Goal: Task Accomplishment & Management: Manage account settings

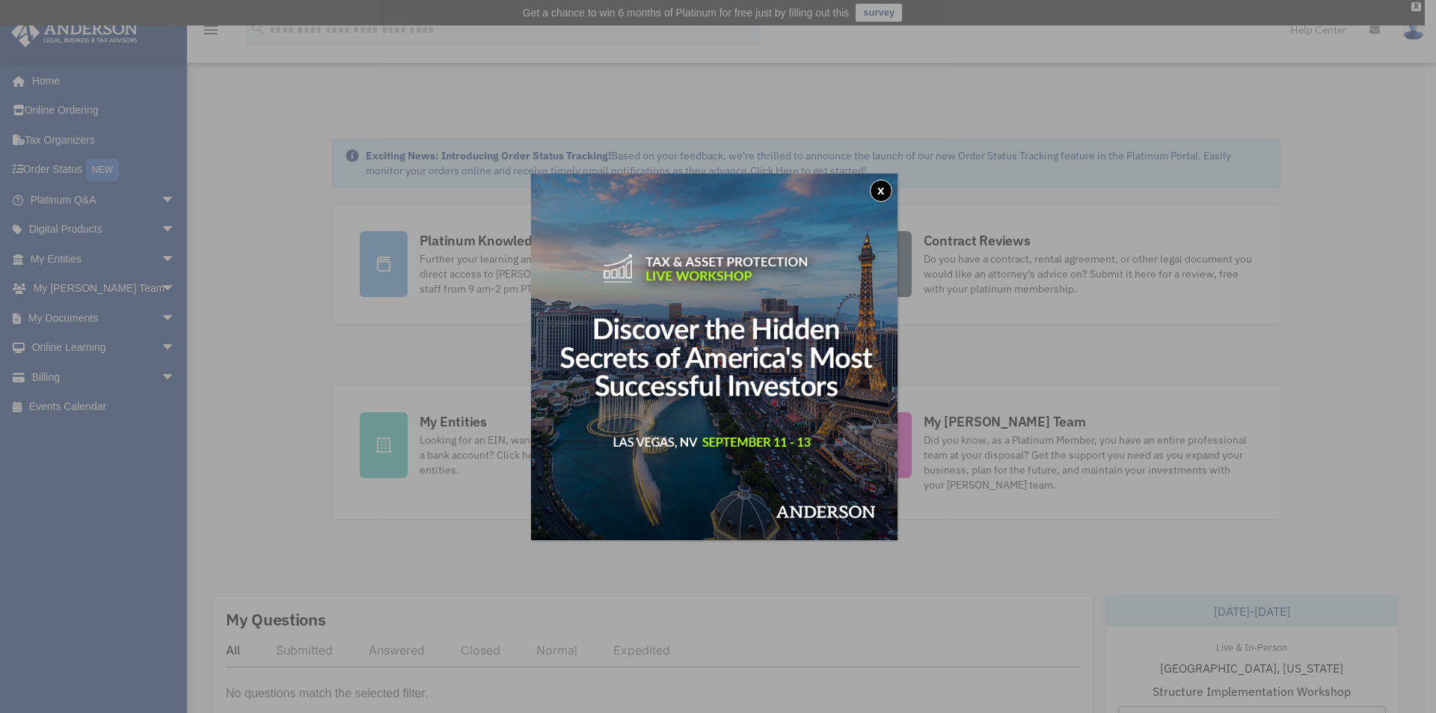
click at [885, 196] on button "x" at bounding box center [881, 190] width 22 height 22
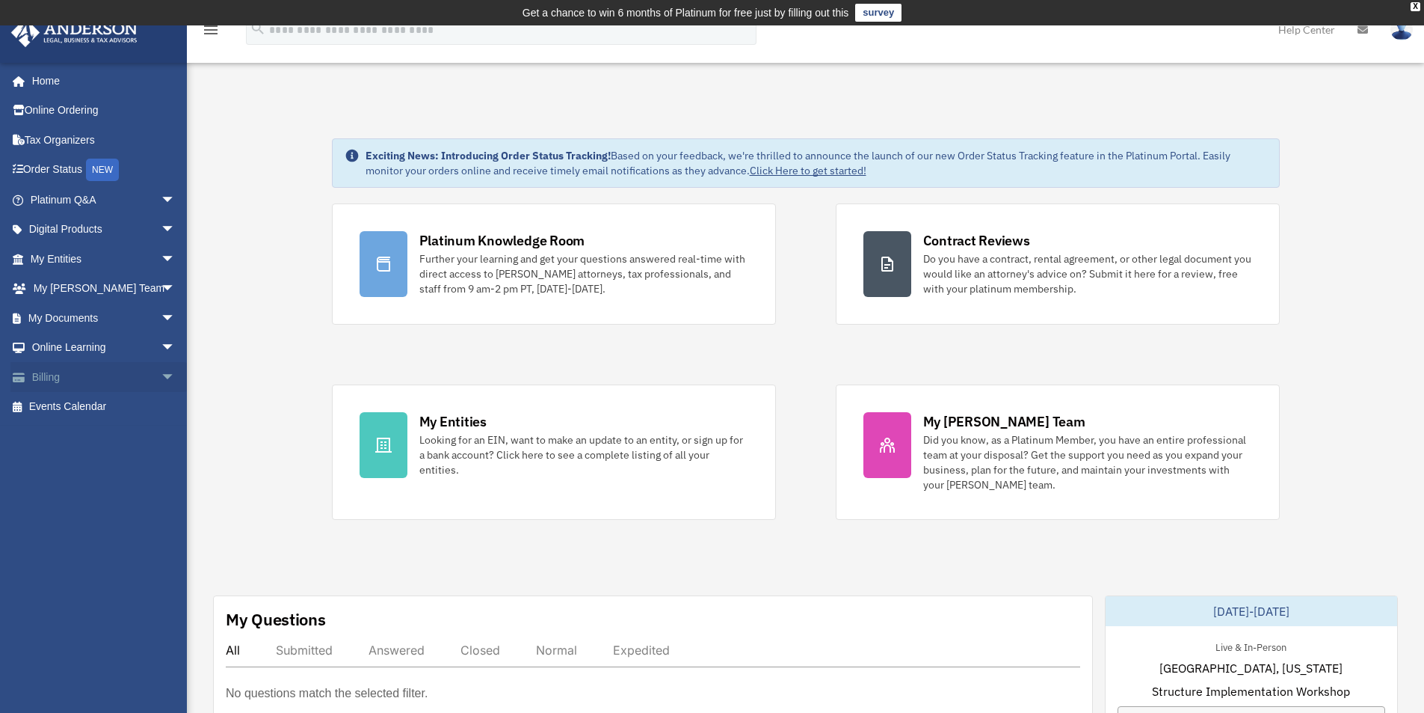
click at [161, 377] on span "arrow_drop_down" at bounding box center [176, 377] width 30 height 31
click at [1392, 32] on img at bounding box center [1402, 30] width 22 height 22
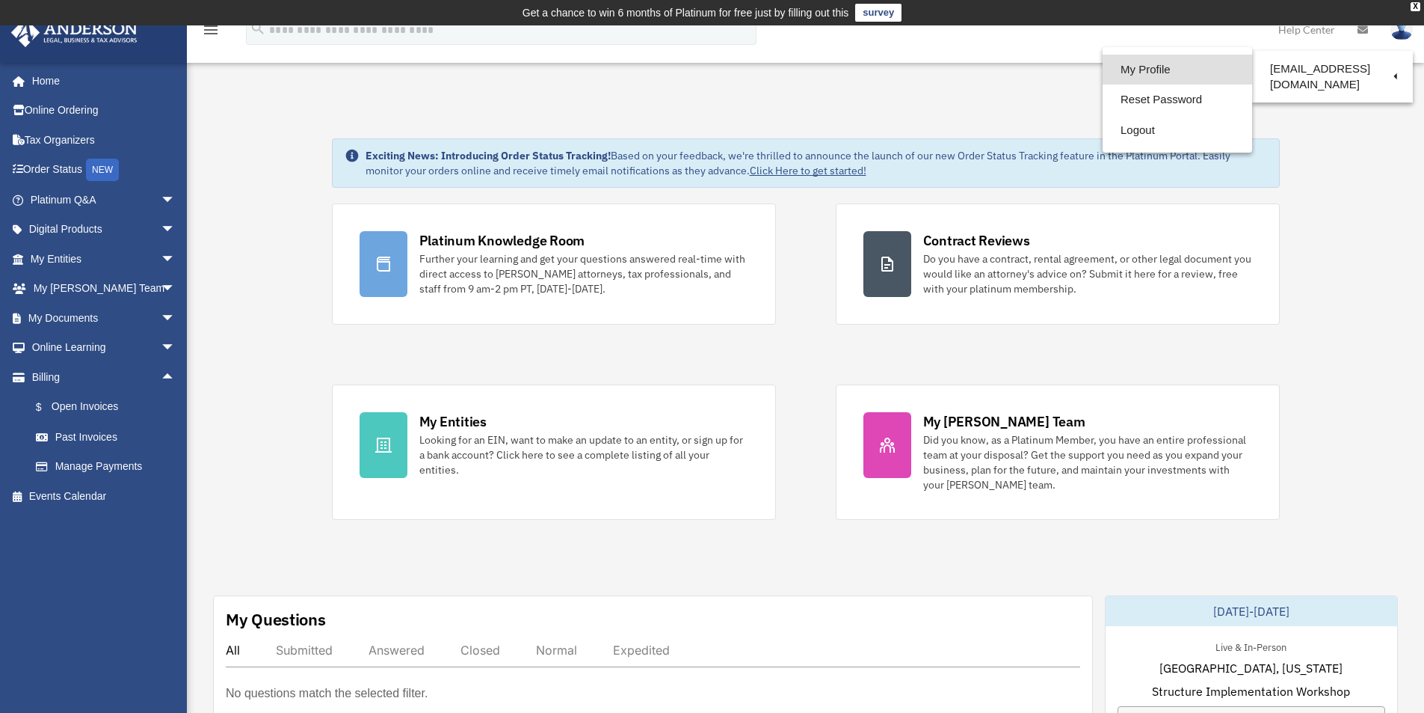
click at [1136, 77] on link "My Profile" at bounding box center [1178, 70] width 150 height 31
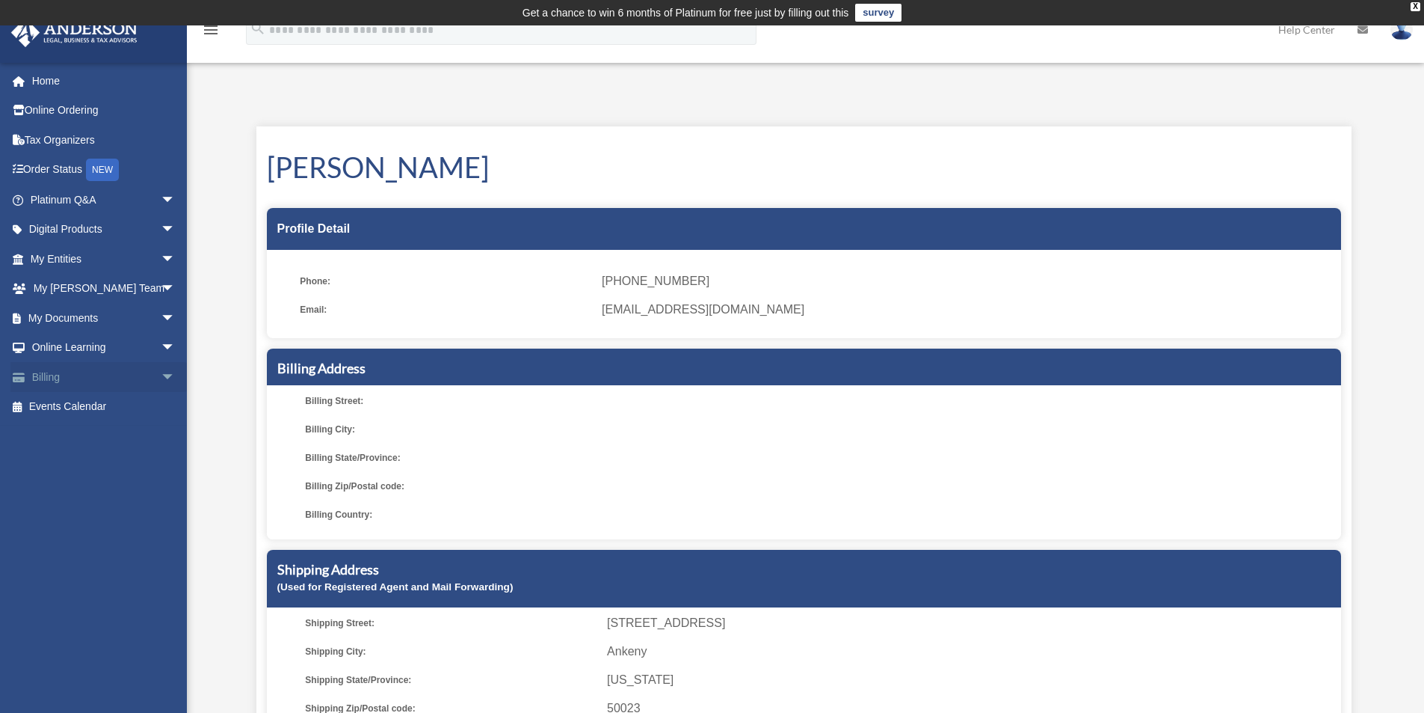
click at [161, 384] on span "arrow_drop_down" at bounding box center [176, 377] width 30 height 31
click at [93, 465] on link "Manage Payments" at bounding box center [109, 467] width 177 height 30
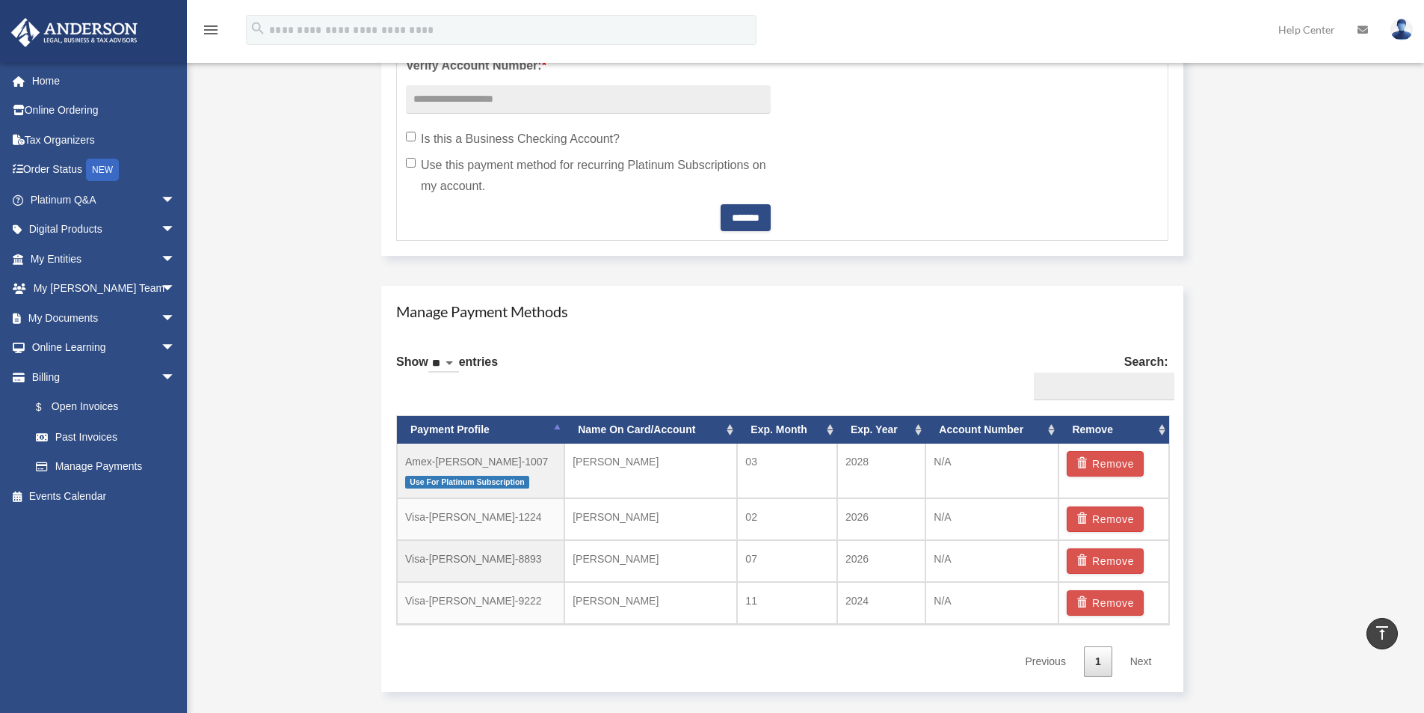
scroll to position [748, 0]
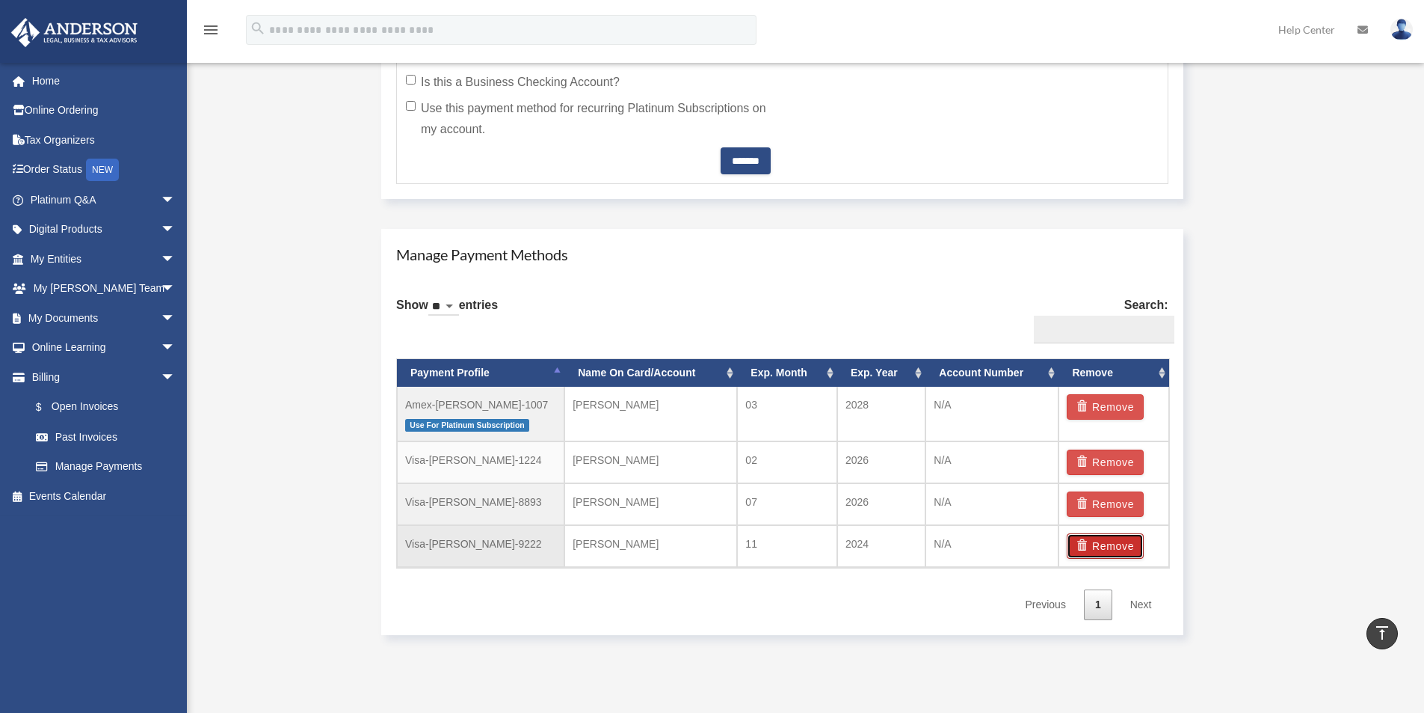
click at [1101, 540] on button "Remove" at bounding box center [1105, 545] width 77 height 25
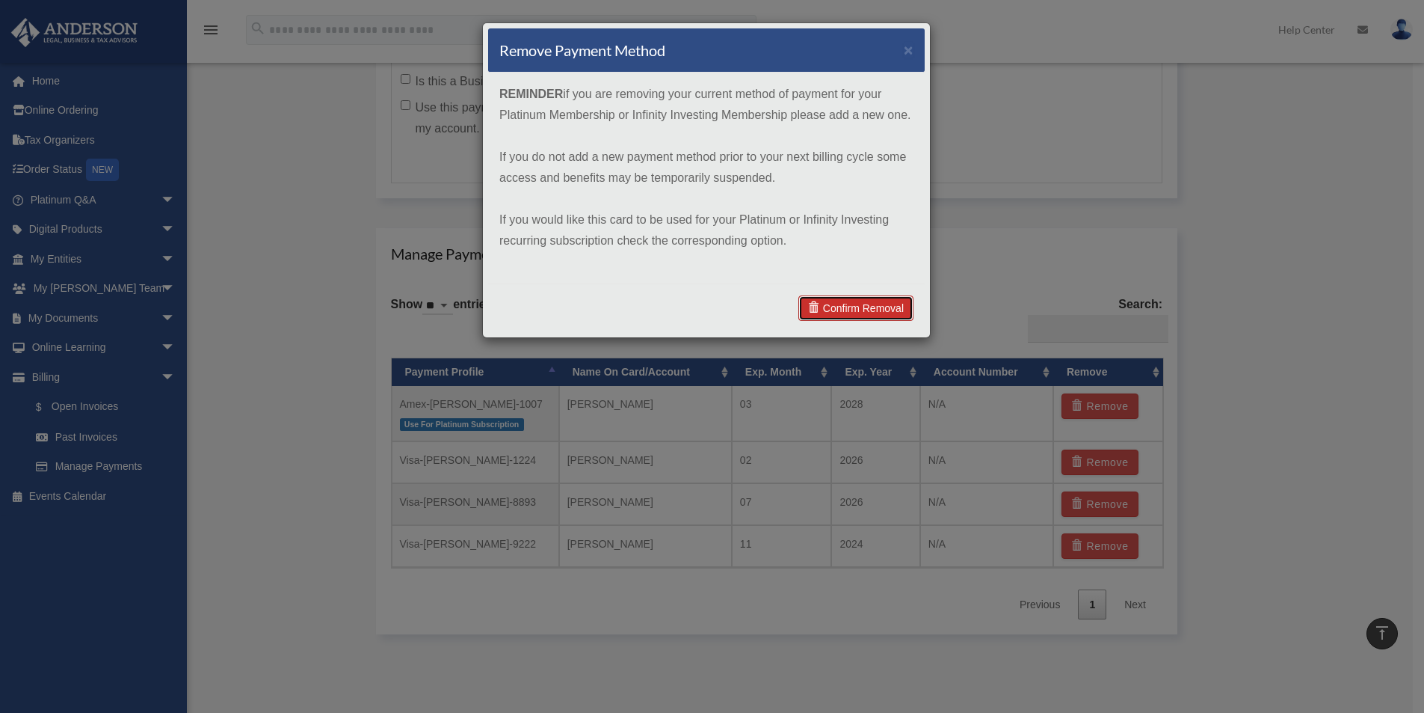
click at [858, 310] on link "Confirm Removal" at bounding box center [856, 307] width 115 height 25
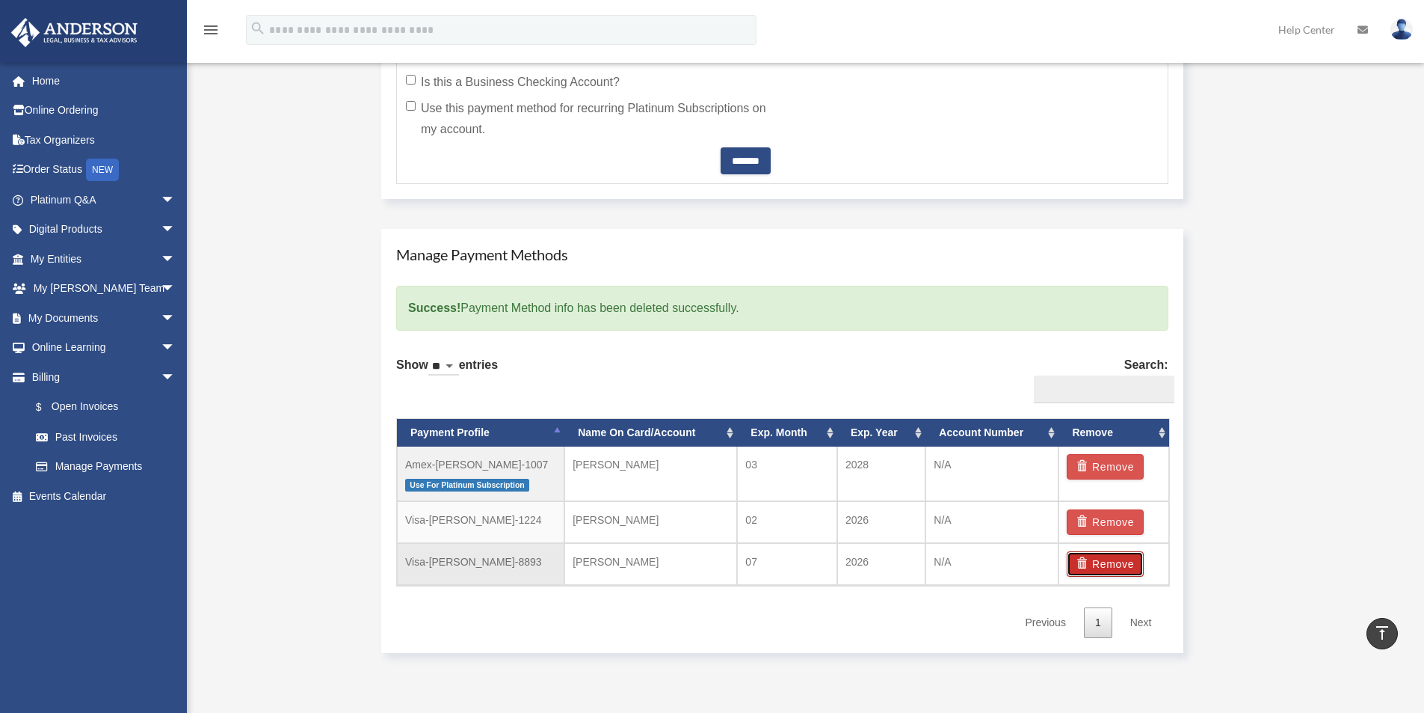
click at [1094, 563] on button "Remove" at bounding box center [1105, 563] width 77 height 25
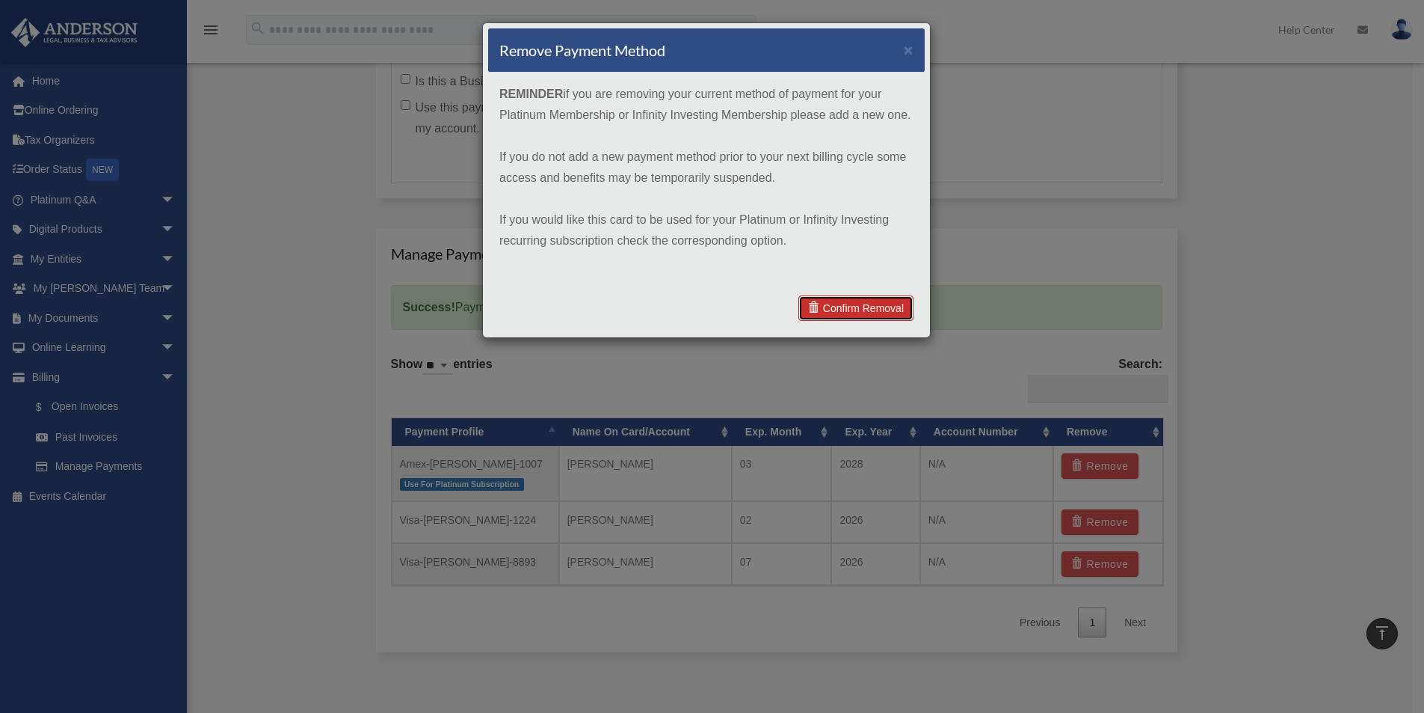
click at [872, 312] on link "Confirm Removal" at bounding box center [856, 307] width 115 height 25
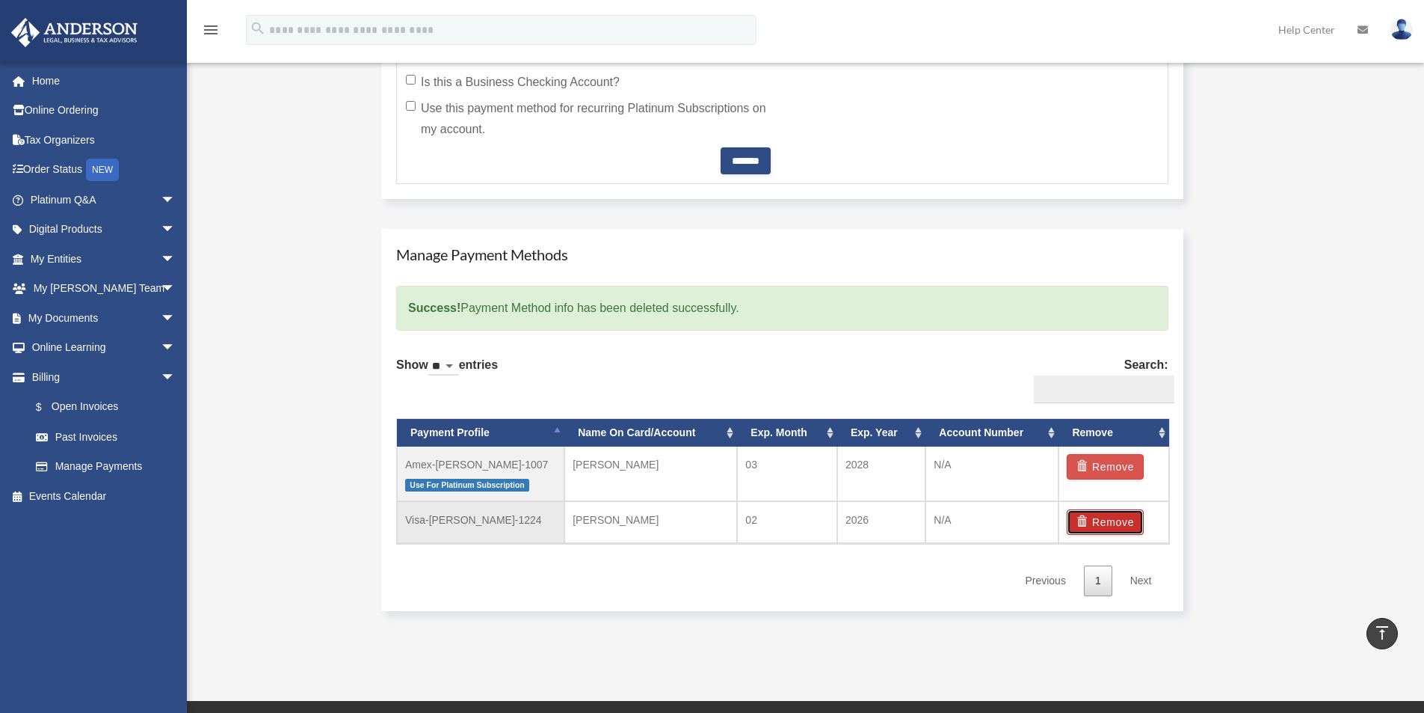
click at [1104, 527] on button "Remove" at bounding box center [1105, 521] width 77 height 25
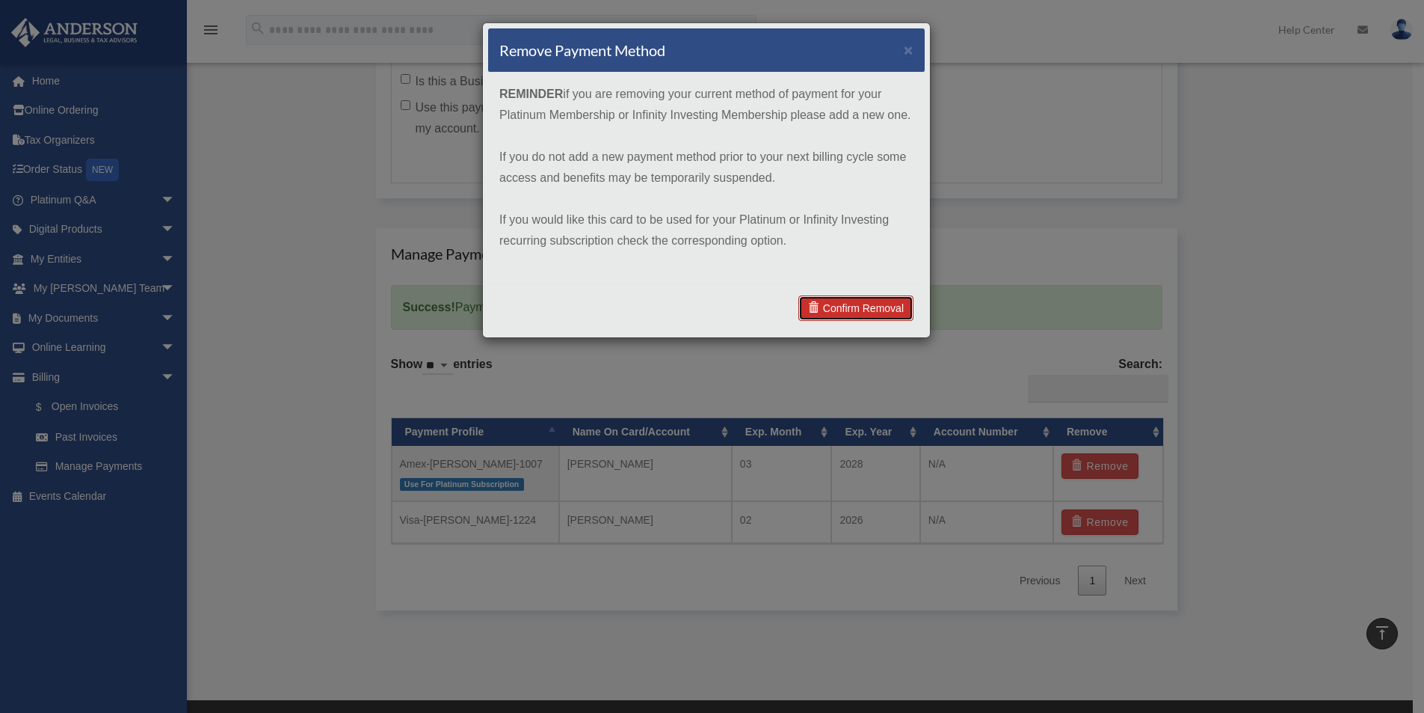
click at [849, 308] on link "Confirm Removal" at bounding box center [856, 307] width 115 height 25
